Goal: Communication & Community: Answer question/provide support

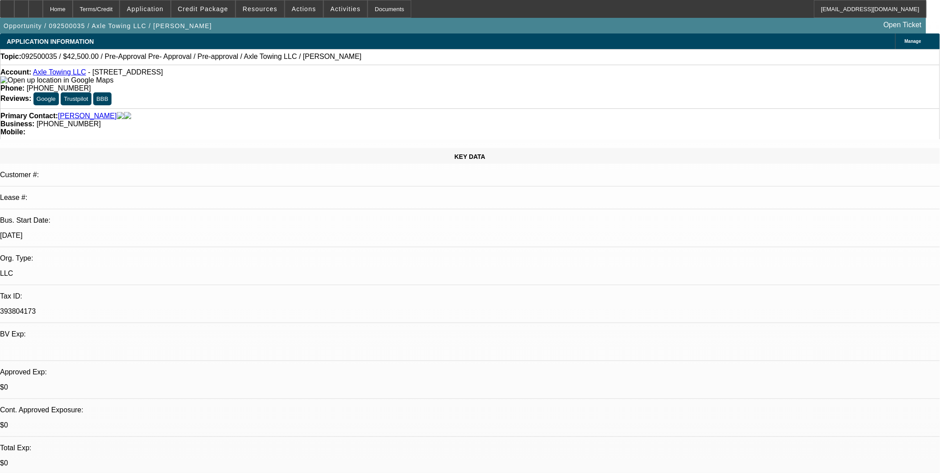
select select "0.15"
select select "2"
select select "0.1"
select select "0"
select select "2"
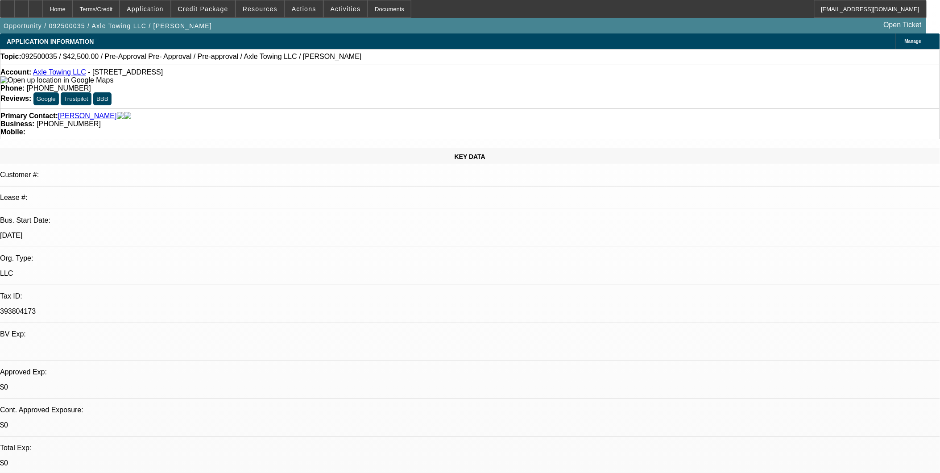
select select "0.1"
select select "0"
select select "0.1"
select select "0"
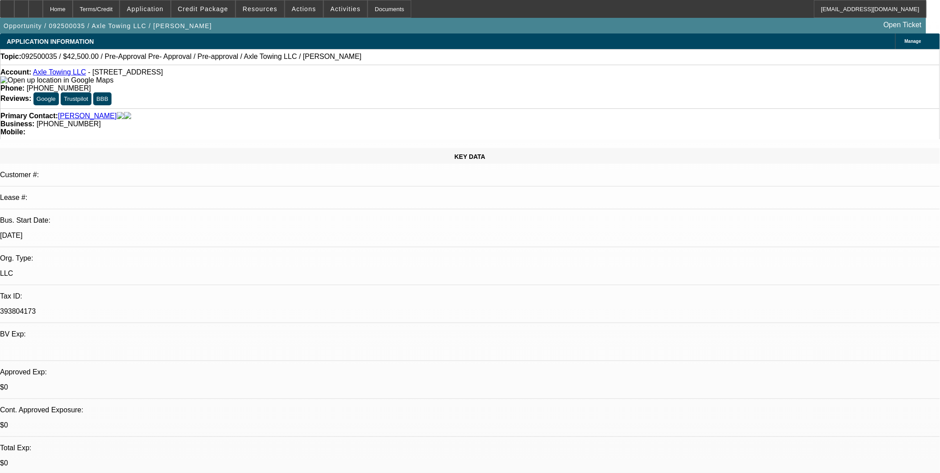
select select "0"
select select "0.1"
select select "1"
select select "2"
select select "4"
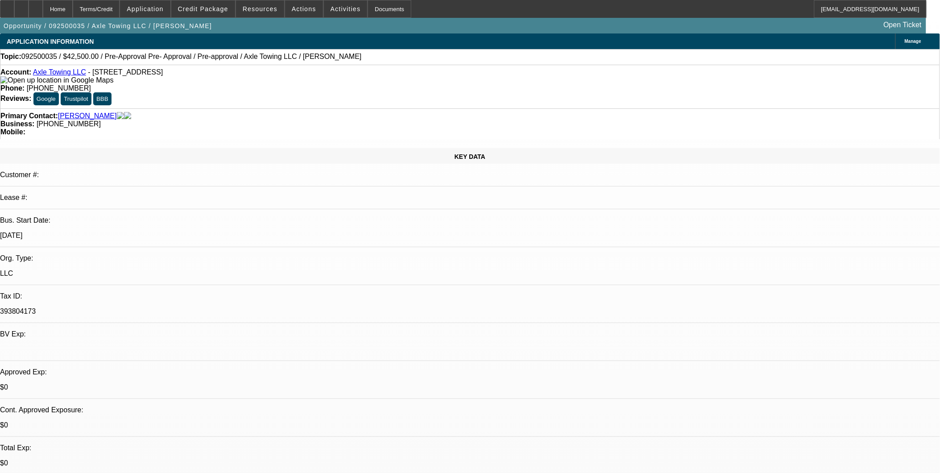
select select "1"
select select "2"
select select "4"
select select "1"
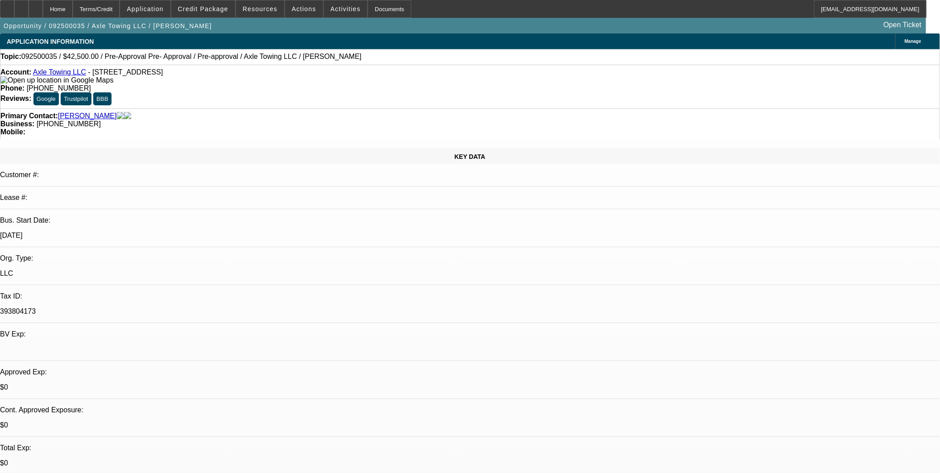
select select "4"
select select "1"
select select "4"
click at [113, 83] on icon at bounding box center [113, 80] width 0 height 8
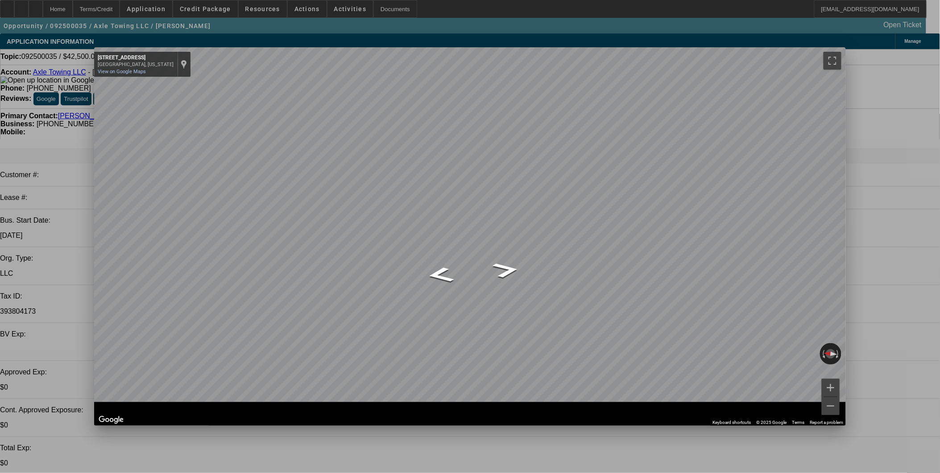
click at [834, 55] on span "Close" at bounding box center [835, 55] width 12 height 5
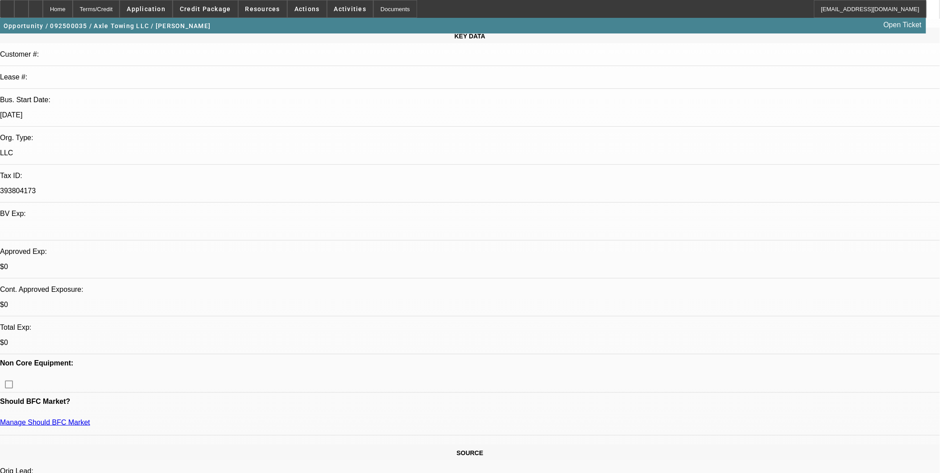
scroll to position [149, 0]
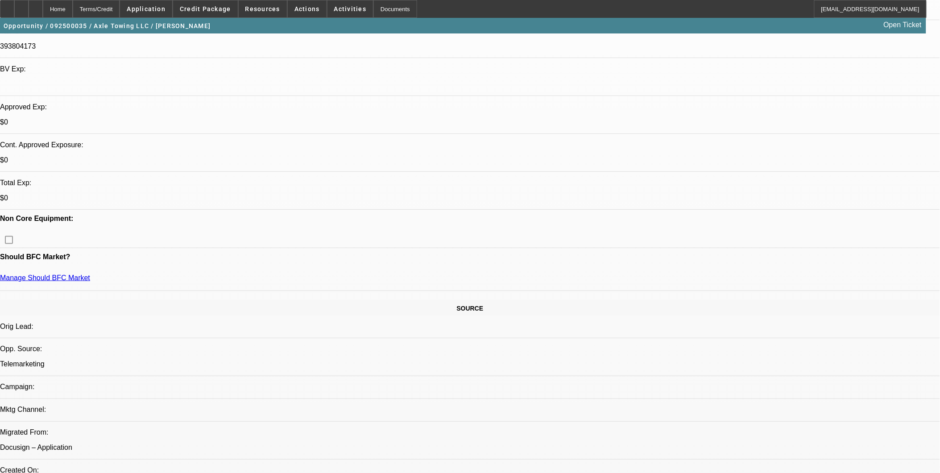
scroll to position [248, 0]
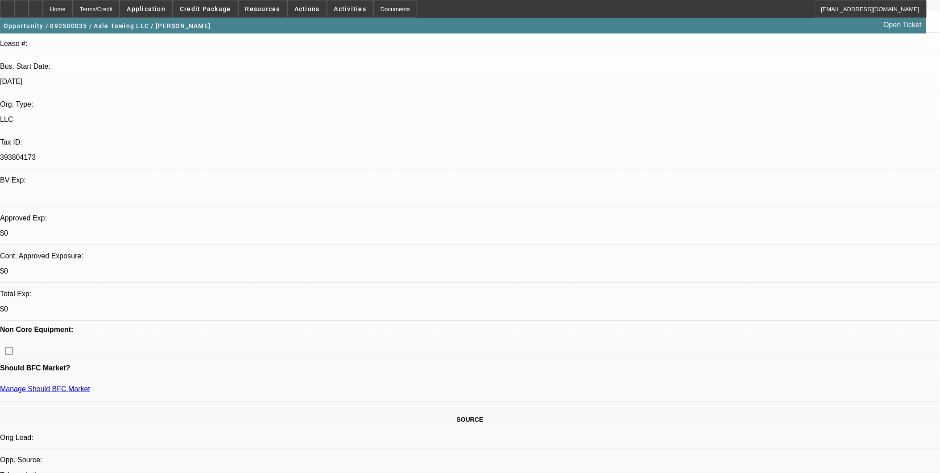
scroll to position [149, 0]
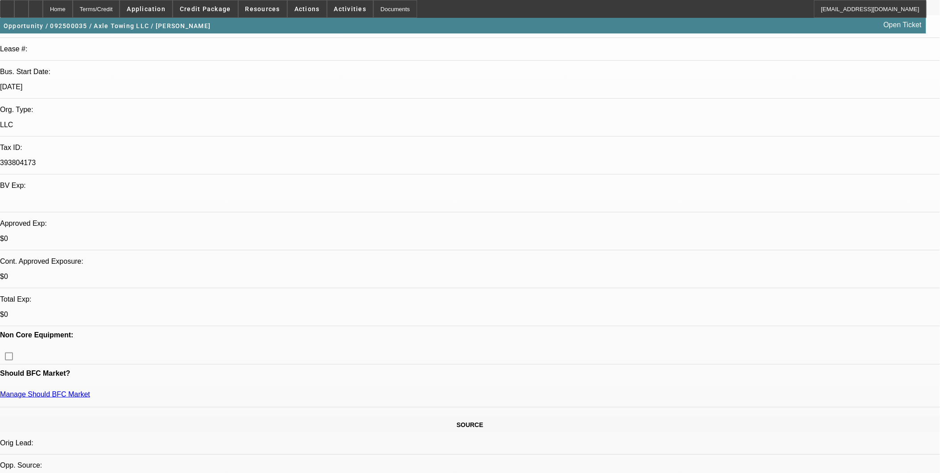
scroll to position [178, 0]
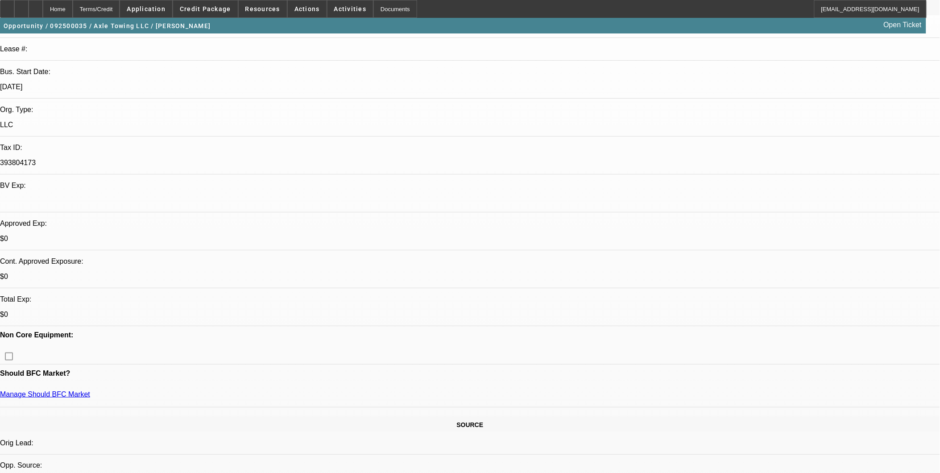
drag, startPoint x: 757, startPoint y: 128, endPoint x: 757, endPoint y: 118, distance: 9.8
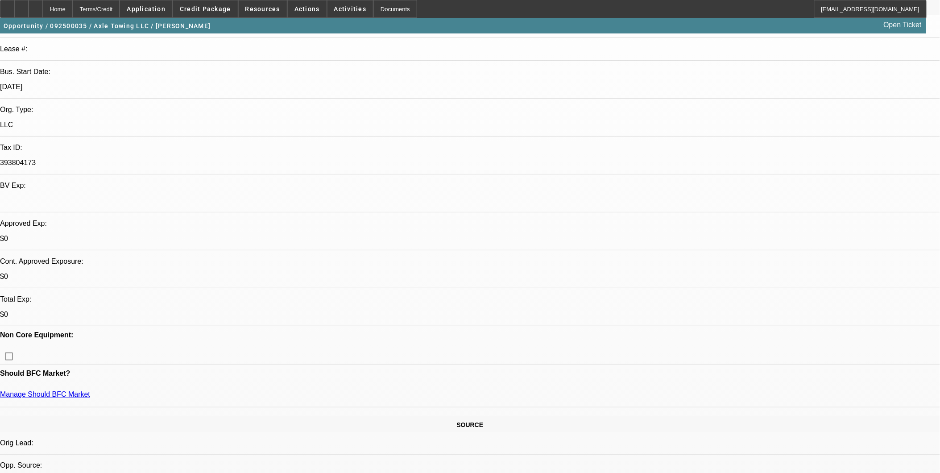
click at [231, 10] on span "Credit Package" at bounding box center [205, 8] width 51 height 7
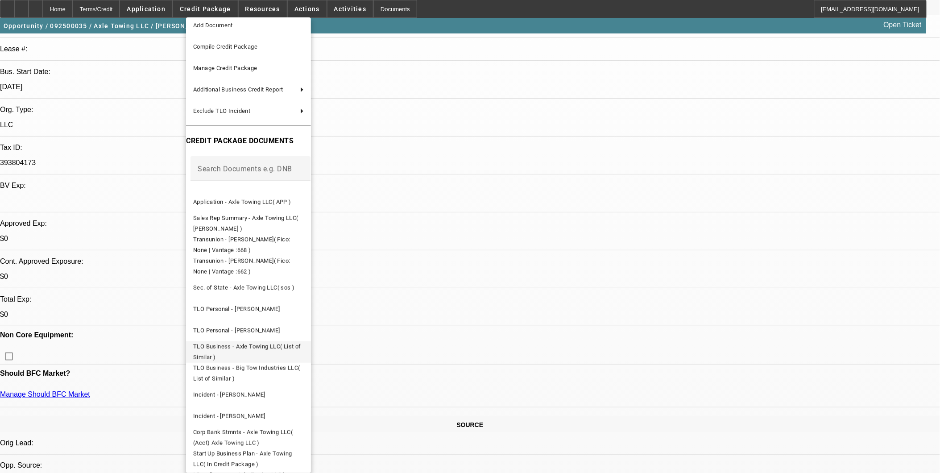
scroll to position [53, 0]
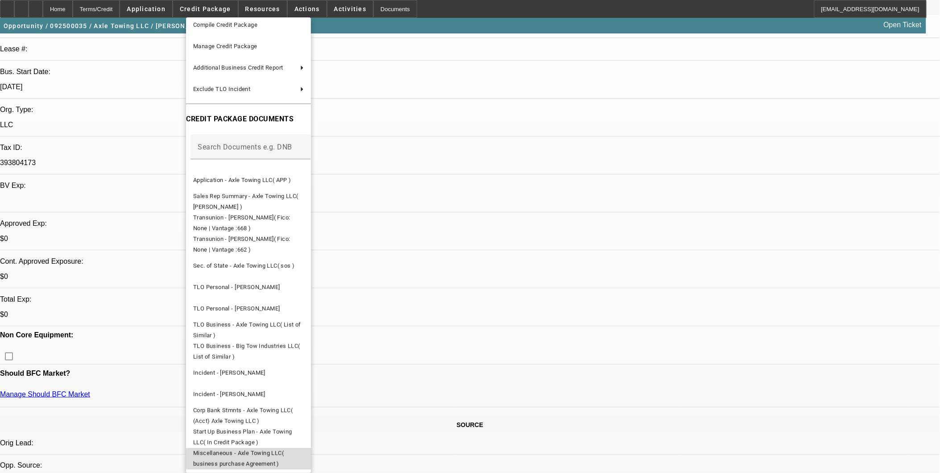
click at [284, 454] on span "Miscellaneous - Axle Towing LLC( business purchase Agreement )" at bounding box center [238, 457] width 91 height 17
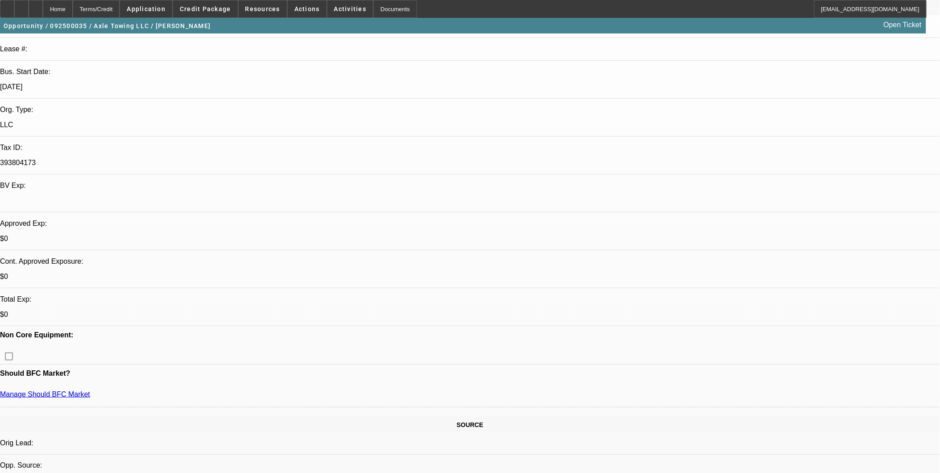
click at [205, 11] on span "Credit Package" at bounding box center [205, 8] width 51 height 7
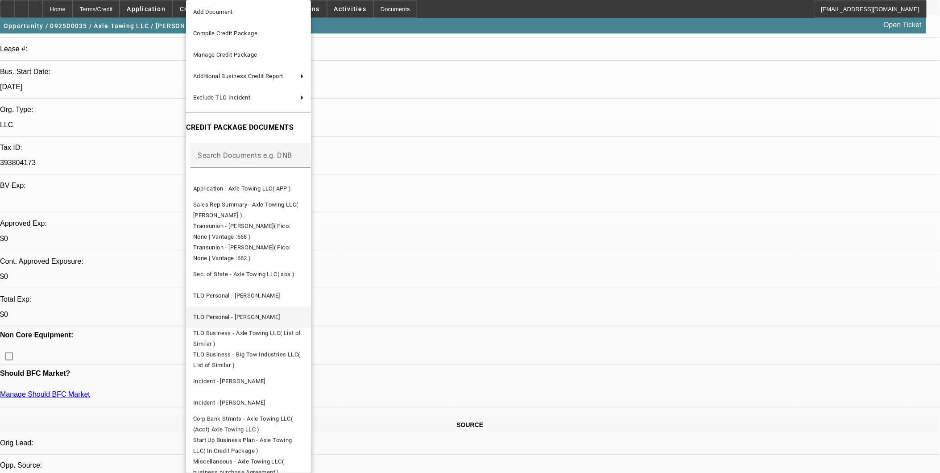
scroll to position [36, 0]
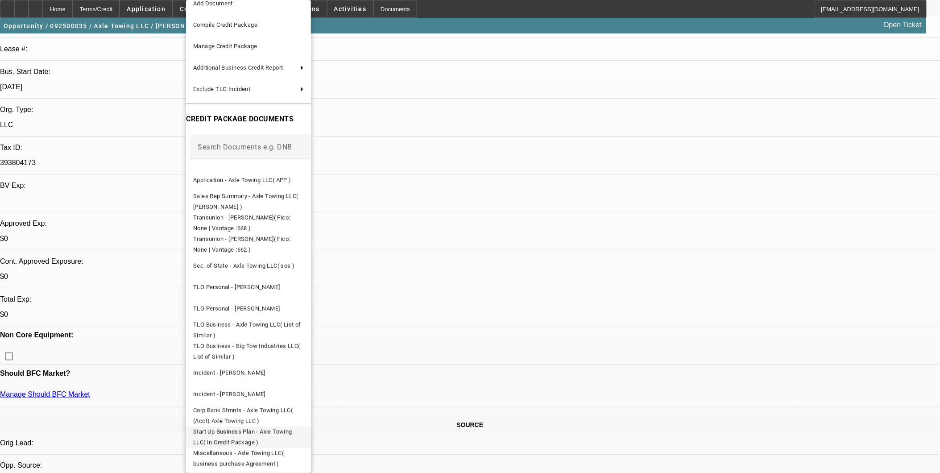
click at [292, 429] on span "Start Up Business Plan - Axle Towing LLC( In Credit Package )" at bounding box center [242, 437] width 99 height 17
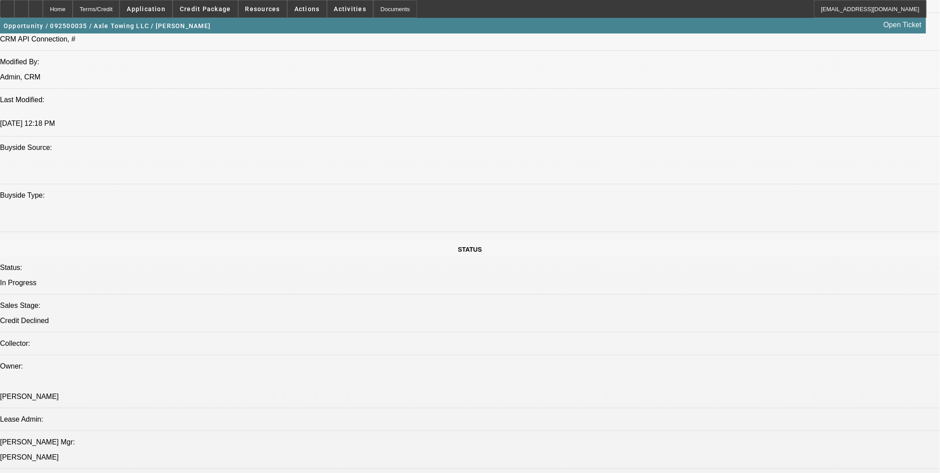
scroll to position [744, 0]
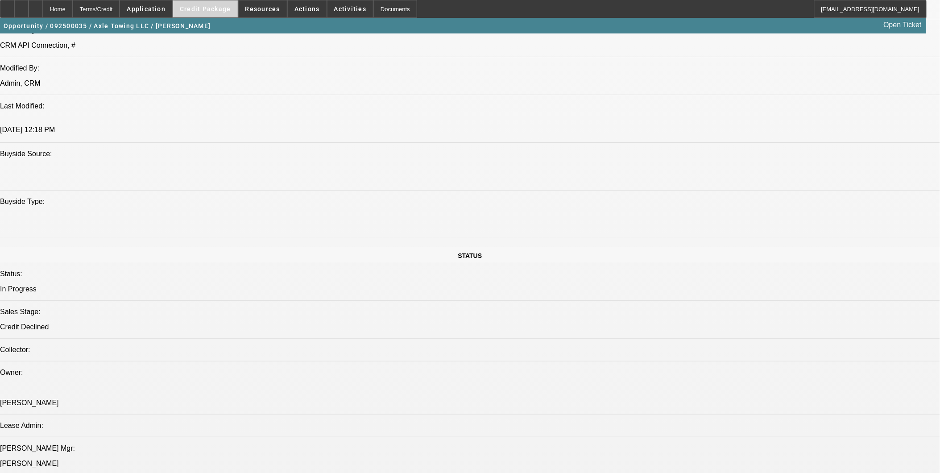
click at [216, 9] on span "Credit Package" at bounding box center [205, 8] width 51 height 7
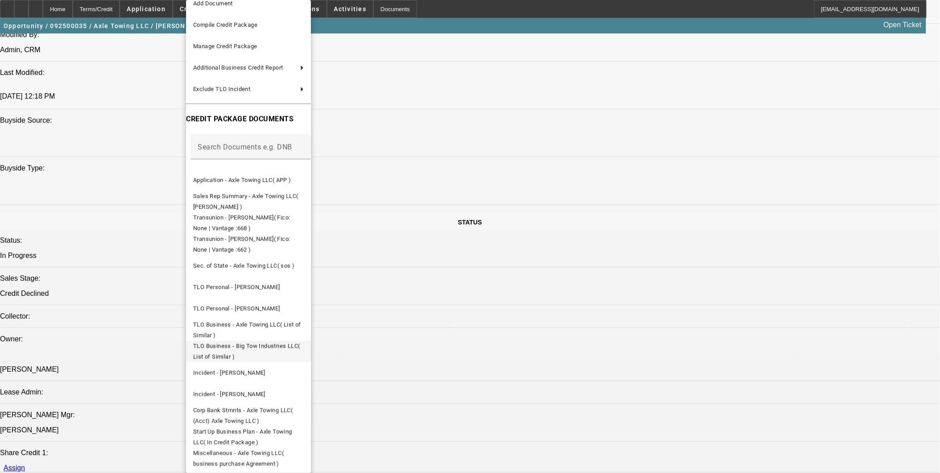
scroll to position [843, 0]
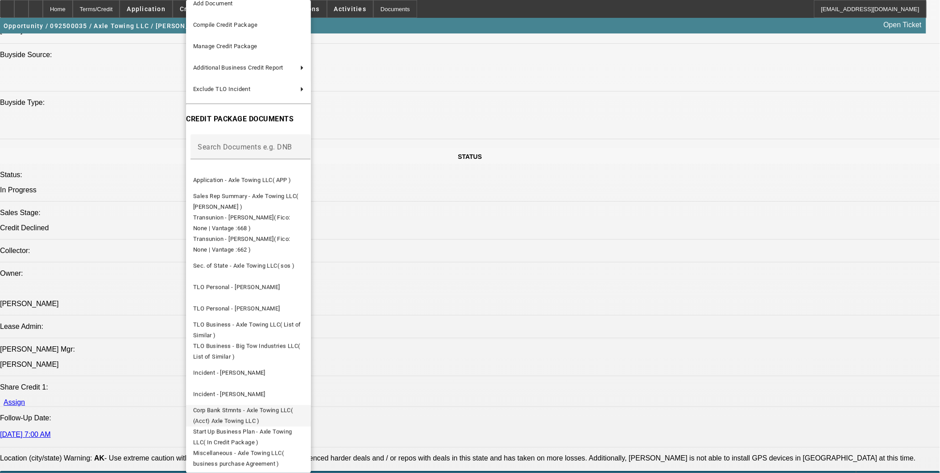
click at [286, 407] on span "Corp Bank Stmnts - Axle Towing LLC( (Acct) Axle Towing LLC )" at bounding box center [243, 415] width 100 height 17
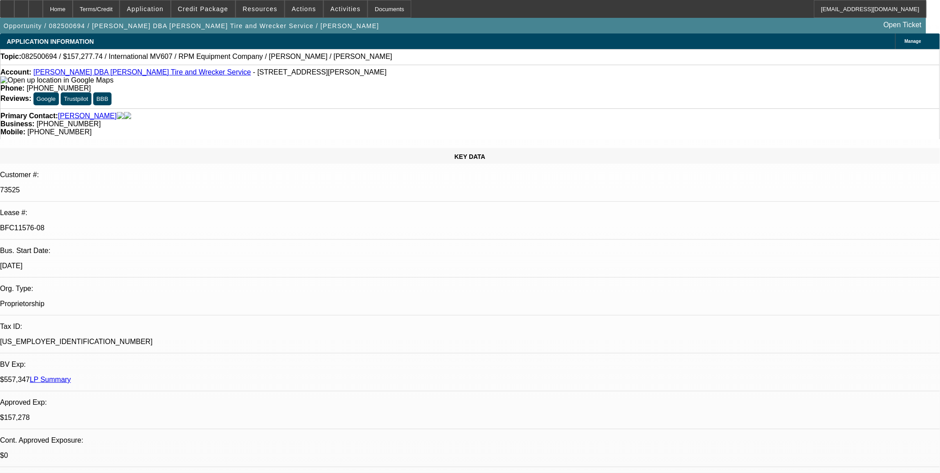
select select "0"
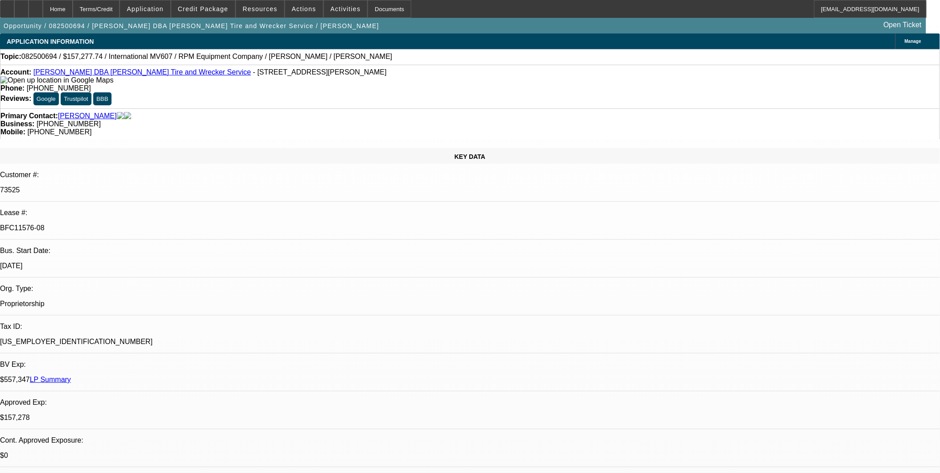
select select "0"
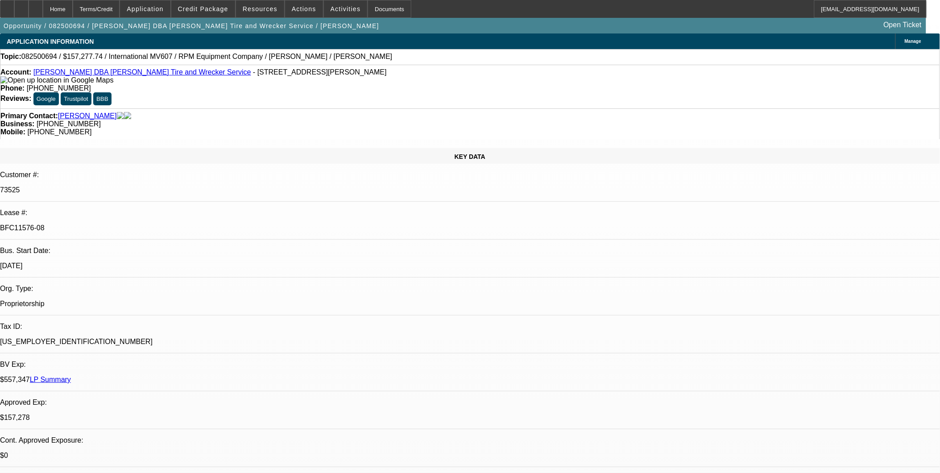
select select "0"
select select "0.1"
select select "1"
select select "2"
select select "6"
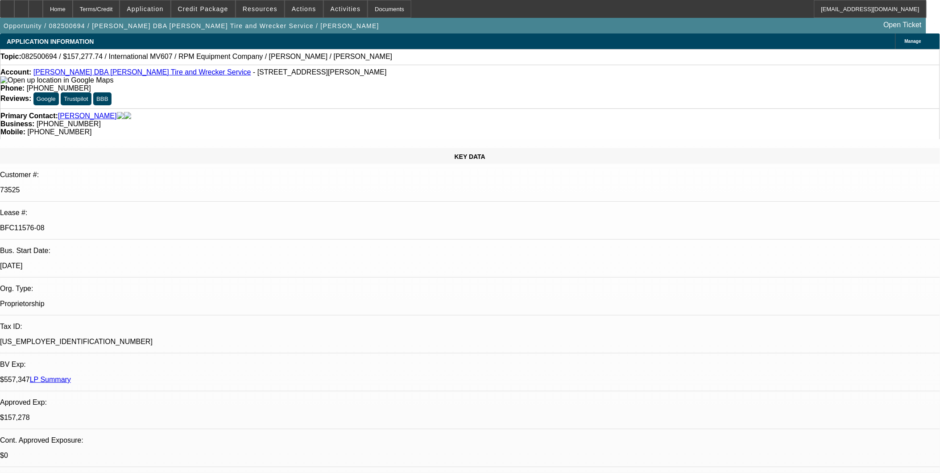
select select "1"
select select "2"
select select "6"
select select "1"
select select "2"
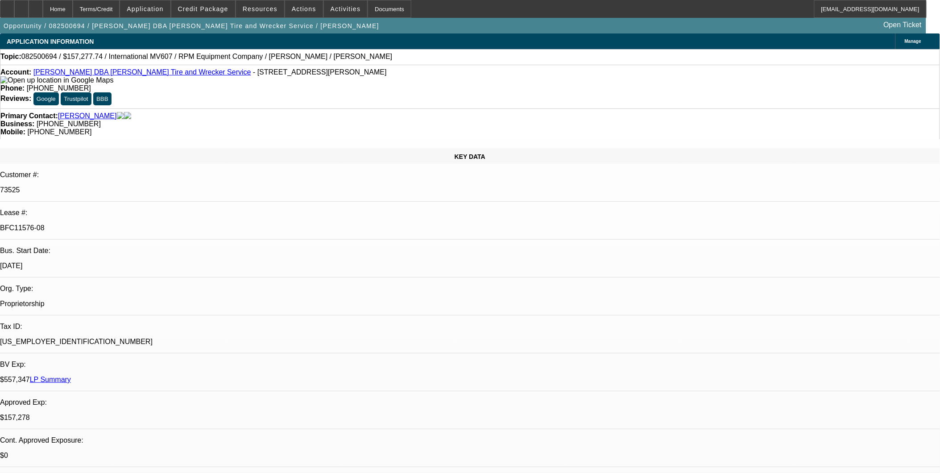
select select "6"
select select "1"
select select "2"
select select "4"
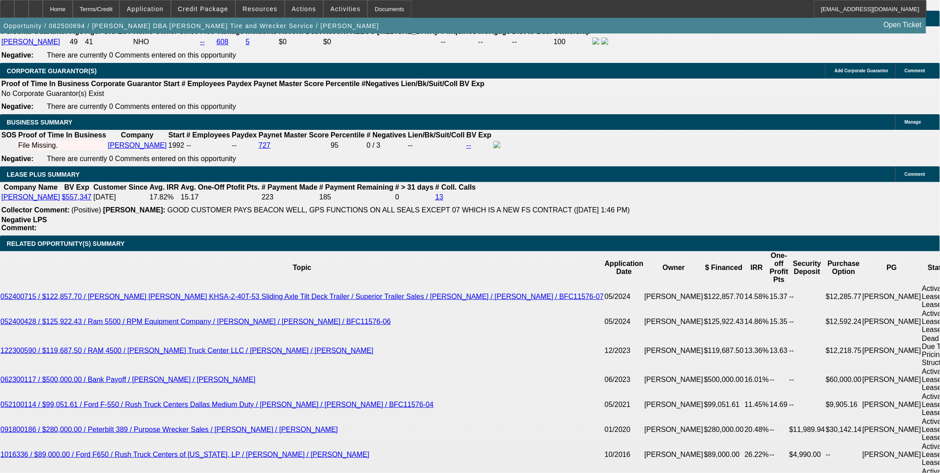
scroll to position [1468, 0]
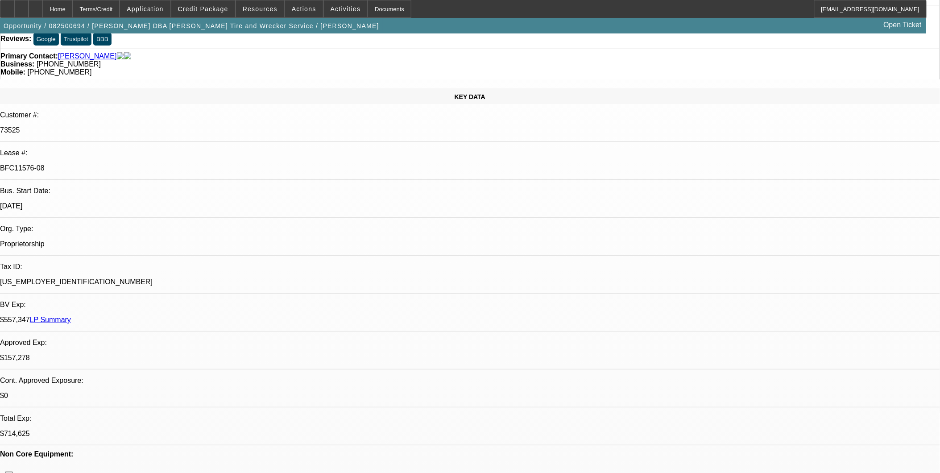
scroll to position [0, 0]
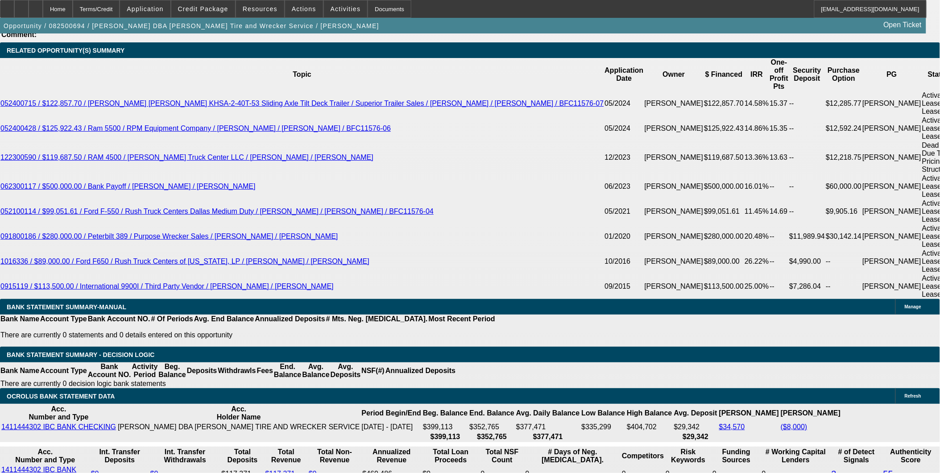
scroll to position [1488, 0]
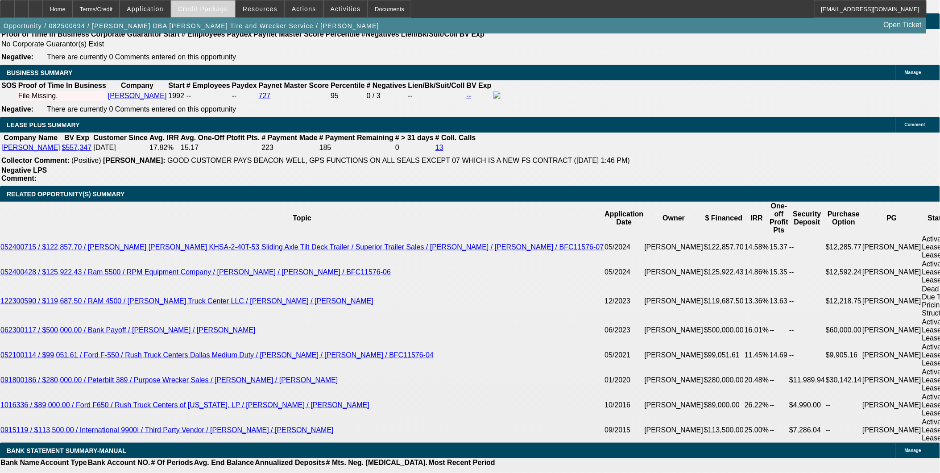
click at [211, 5] on span "Credit Package" at bounding box center [203, 8] width 50 height 7
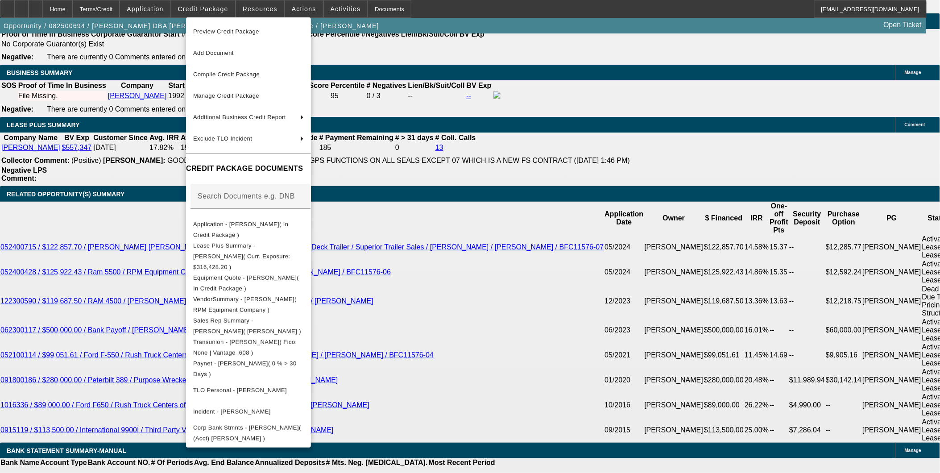
click at [586, 194] on div at bounding box center [470, 236] width 940 height 473
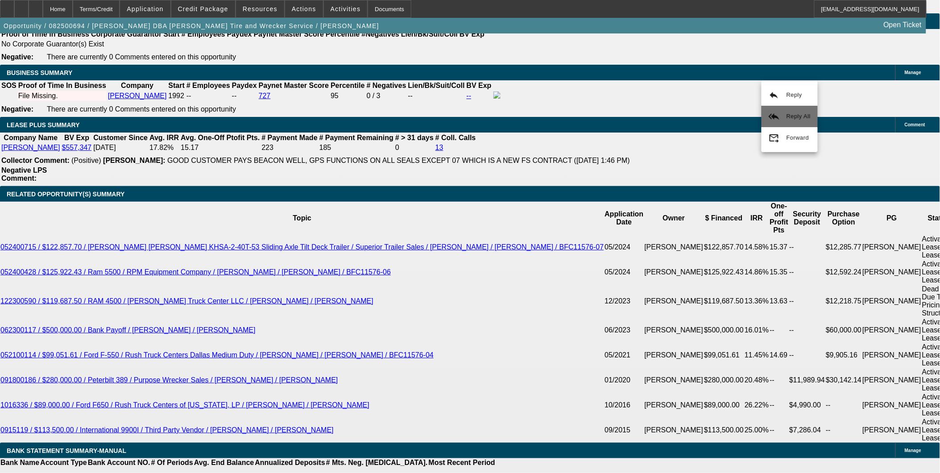
click at [804, 111] on span "Reply All" at bounding box center [799, 116] width 24 height 11
click at [224, 10] on span "Credit Package" at bounding box center [203, 8] width 50 height 7
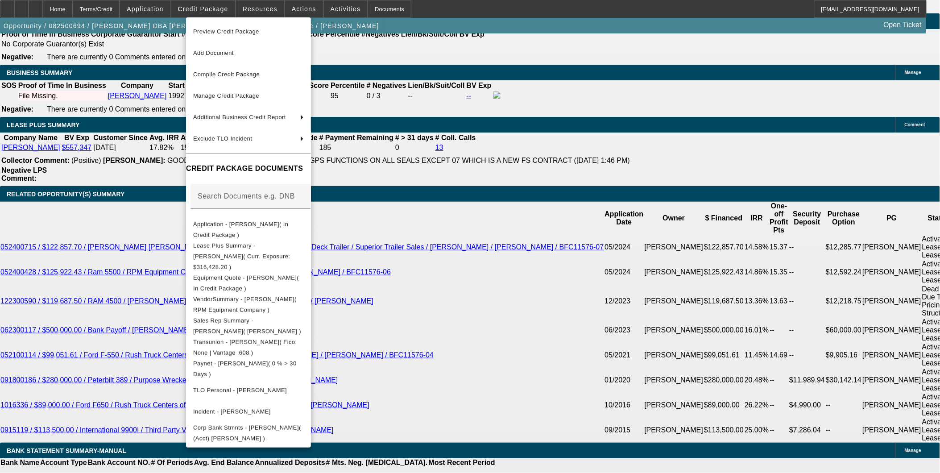
click at [729, 179] on div at bounding box center [470, 236] width 940 height 473
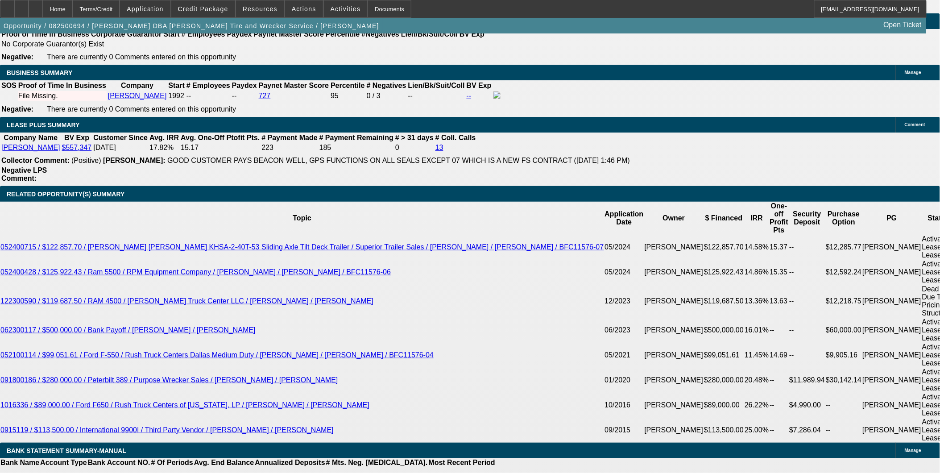
scroll to position [645, 0]
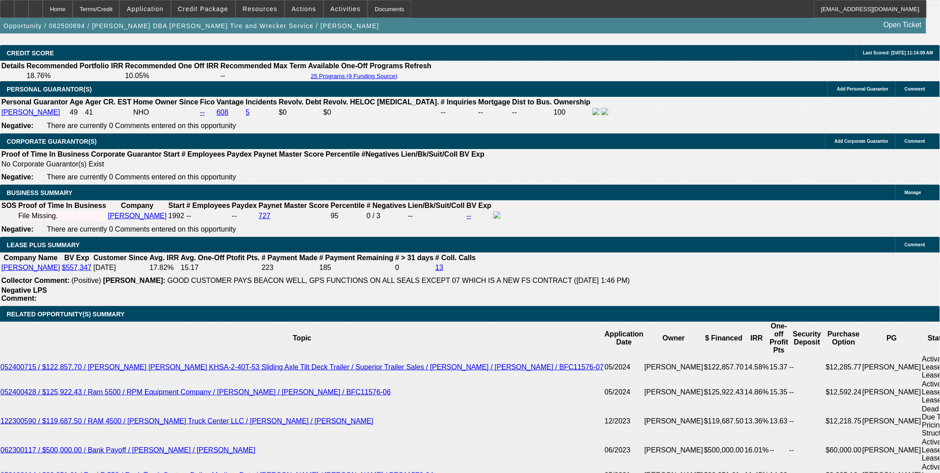
scroll to position [1190, 0]
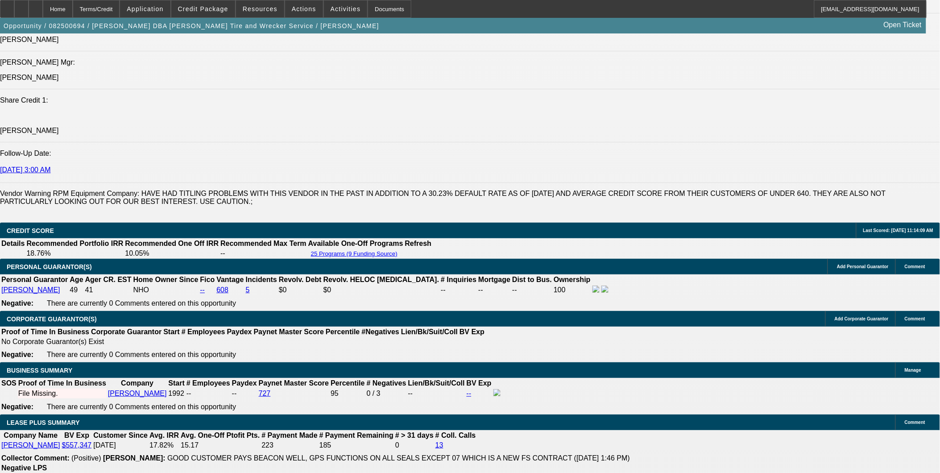
drag, startPoint x: 654, startPoint y: 317, endPoint x: 736, endPoint y: 315, distance: 81.3
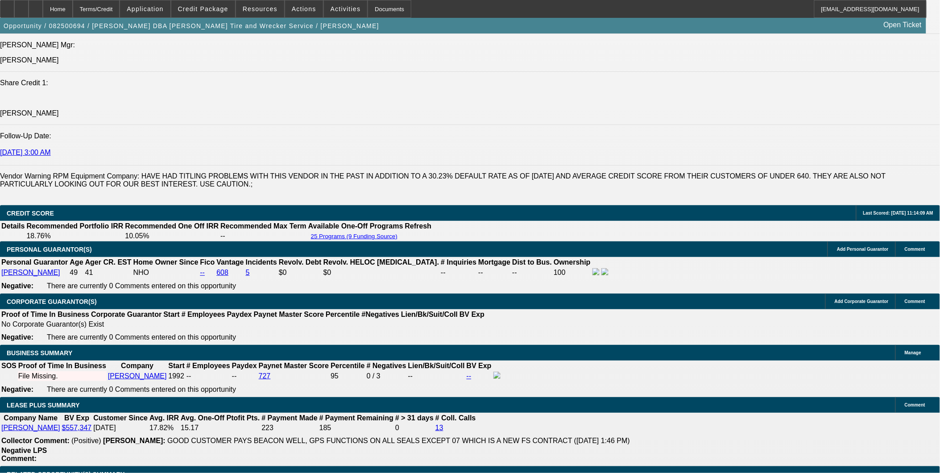
scroll to position [1240, 0]
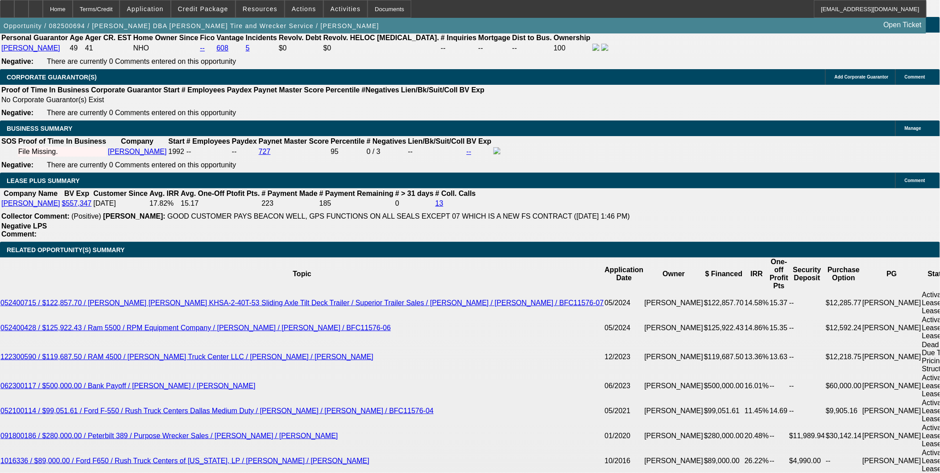
scroll to position [1438, 0]
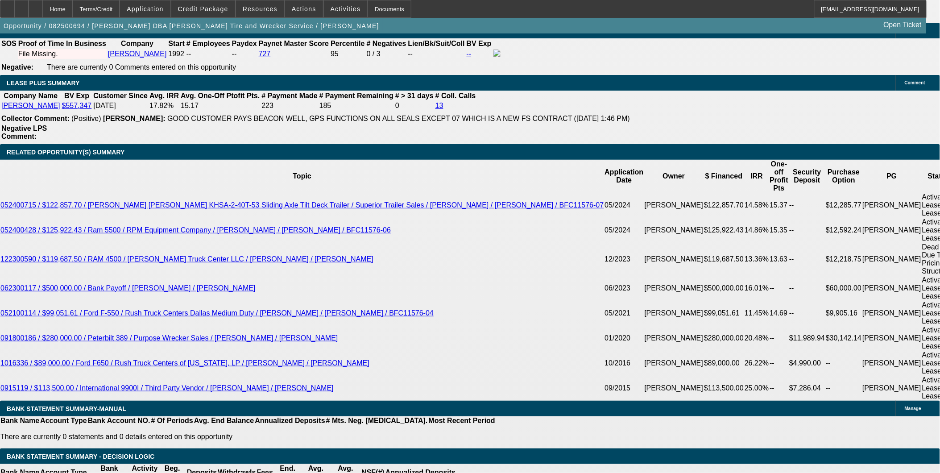
scroll to position [1537, 0]
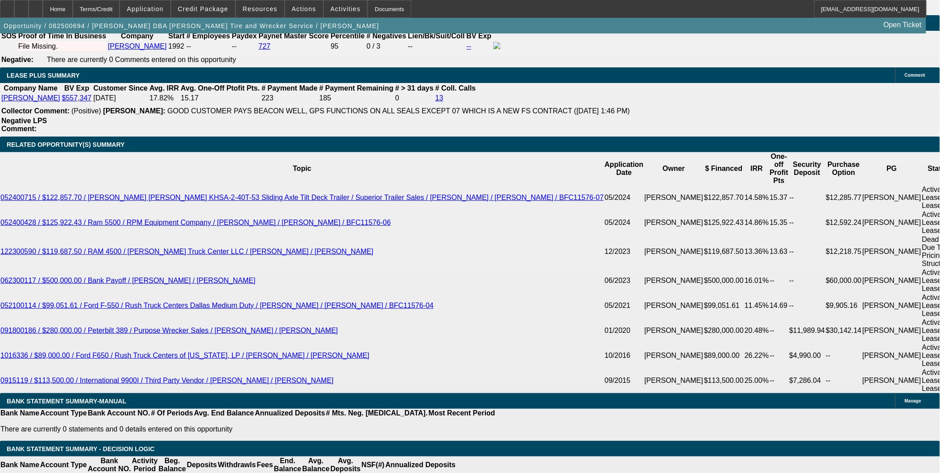
scroll to position [4, 0]
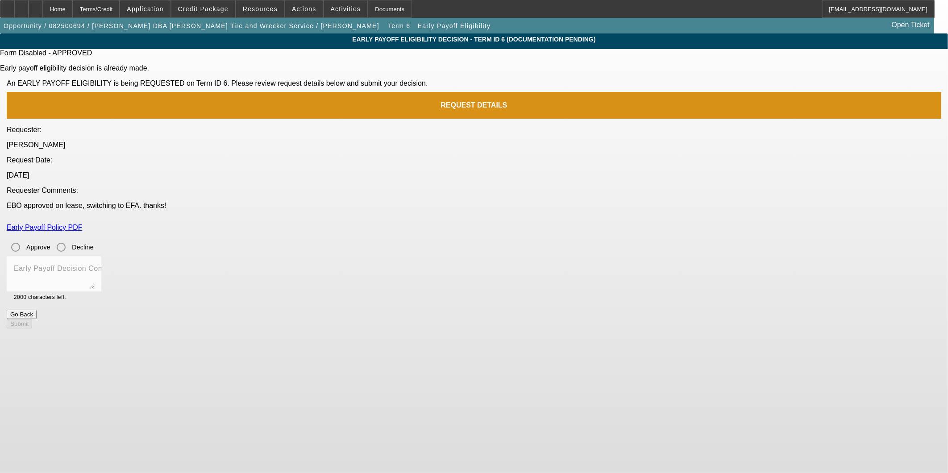
click at [83, 224] on link "Early Payoff Policy PDF" at bounding box center [45, 228] width 76 height 8
click at [682, 141] on div "Early Payoff Eligibility Decision - Term ID 6 (Documentation Pending) Form Disa…" at bounding box center [474, 180] width 948 height 295
click at [116, 10] on div "Terms/Credit" at bounding box center [96, 9] width 47 height 18
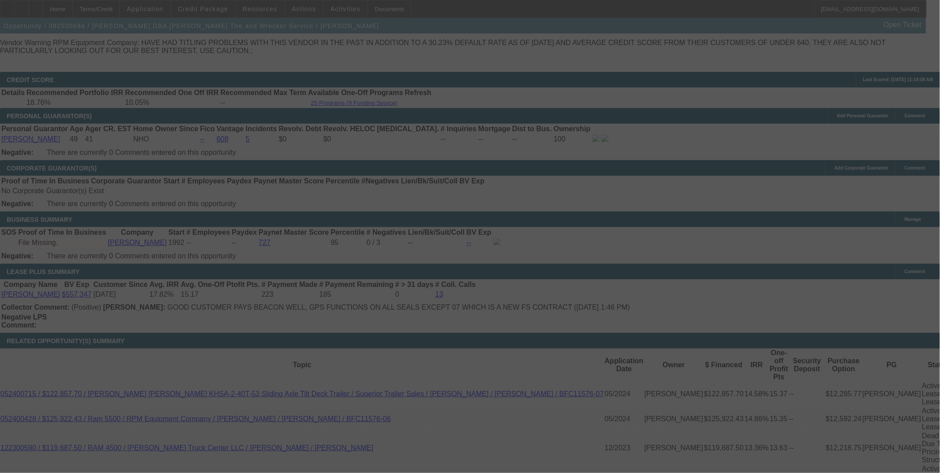
scroll to position [1388, 0]
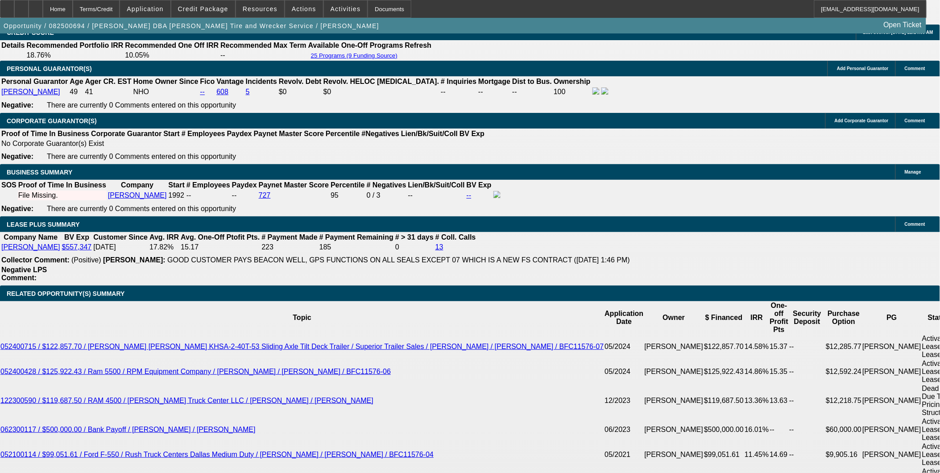
select select "0"
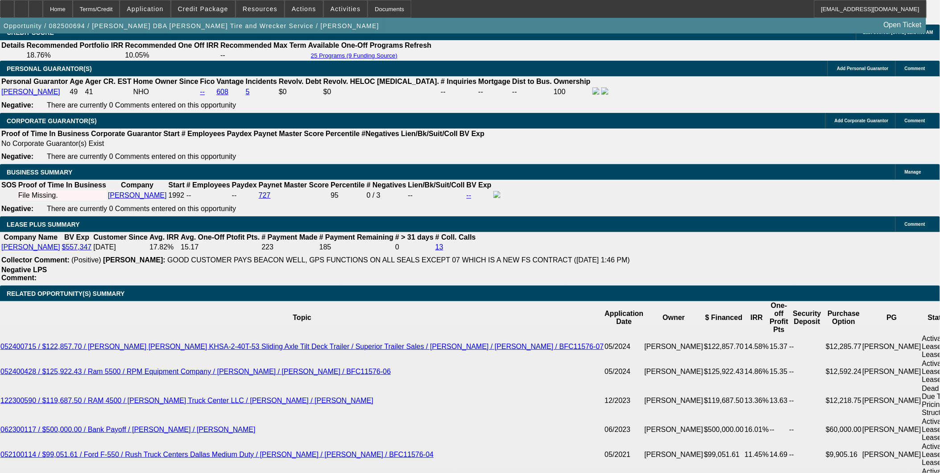
select select "0"
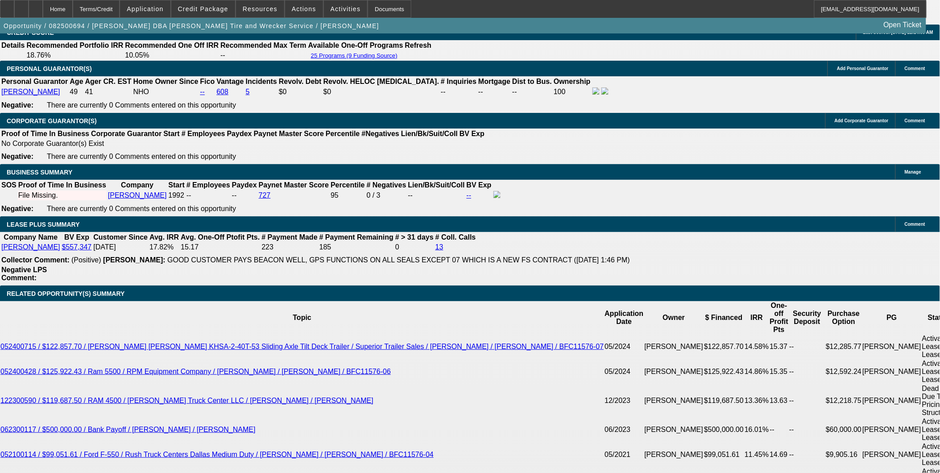
select select "0"
select select "0.1"
select select "1"
select select "2"
select select "6"
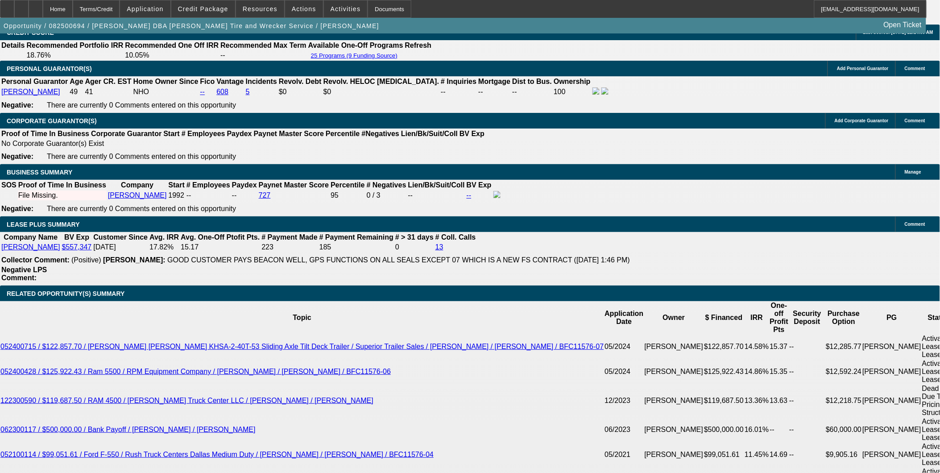
select select "1"
select select "2"
select select "6"
select select "1"
select select "2"
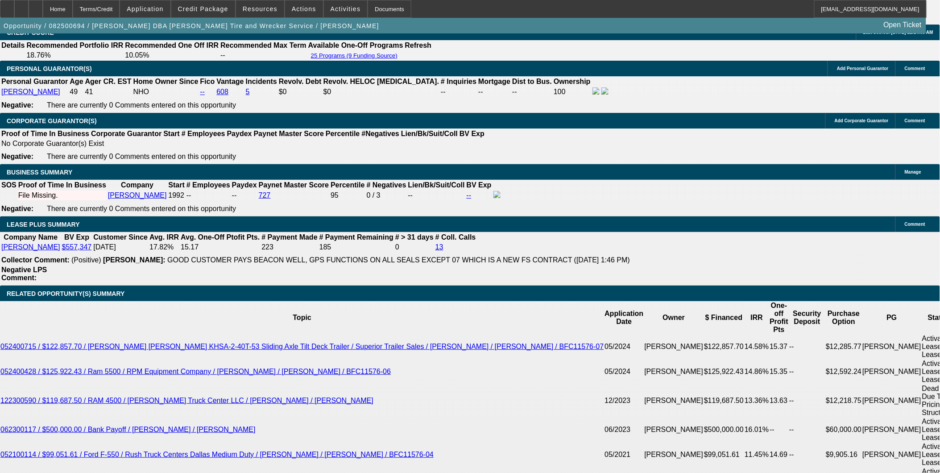
select select "6"
select select "1"
select select "2"
select select "4"
click at [220, 8] on span "Credit Package" at bounding box center [203, 8] width 50 height 7
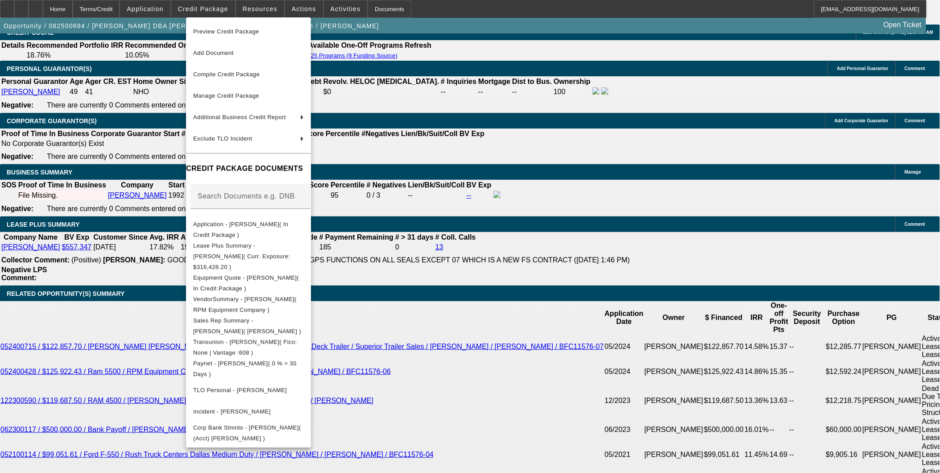
click at [595, 179] on div at bounding box center [470, 236] width 940 height 473
